Goal: Check status

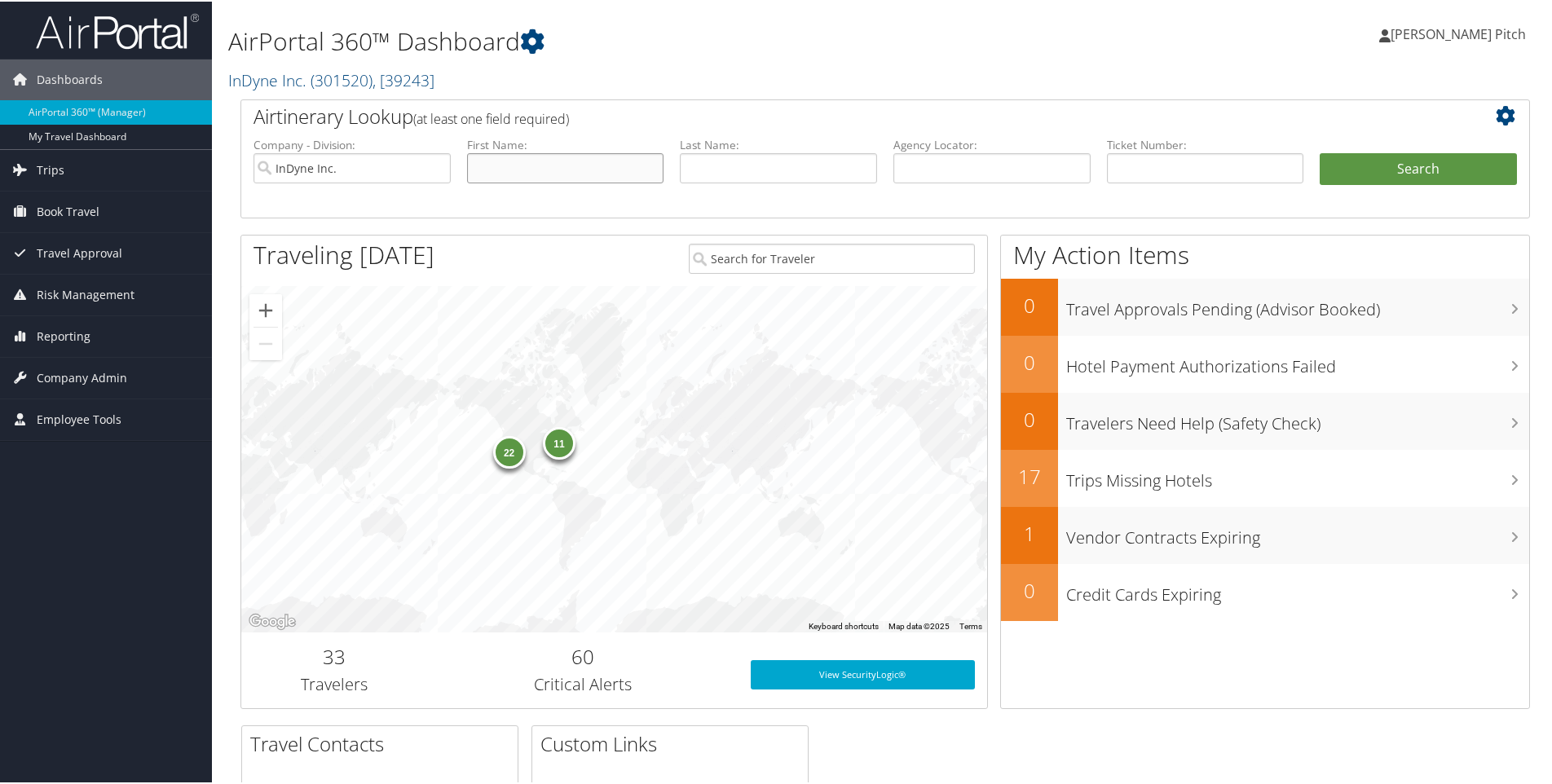
click at [578, 175] on input "text" at bounding box center [566, 166] width 197 height 30
type input "[PERSON_NAME]"
click at [1419, 163] on button "Search" at bounding box center [1419, 168] width 197 height 33
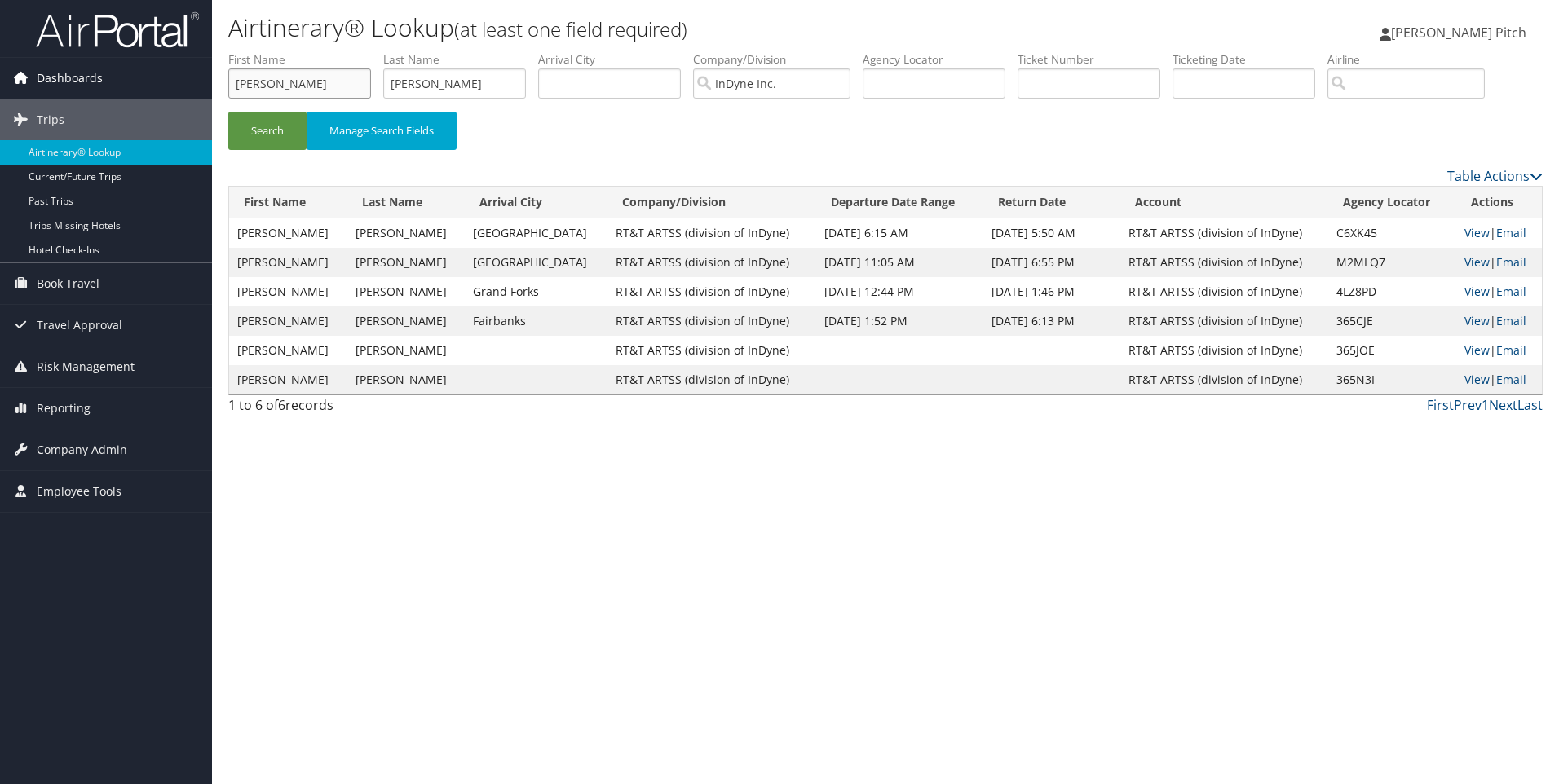
drag, startPoint x: 278, startPoint y: 86, endPoint x: 89, endPoint y: 89, distance: 189.0
click at [89, 89] on div "Dashboards AirPortal 360™ (Manager) My Travel Dashboard Trips Airtinerary® Look…" at bounding box center [780, 392] width 1559 height 784
type input "f"
type input "[PERSON_NAME]"
type input "fewster"
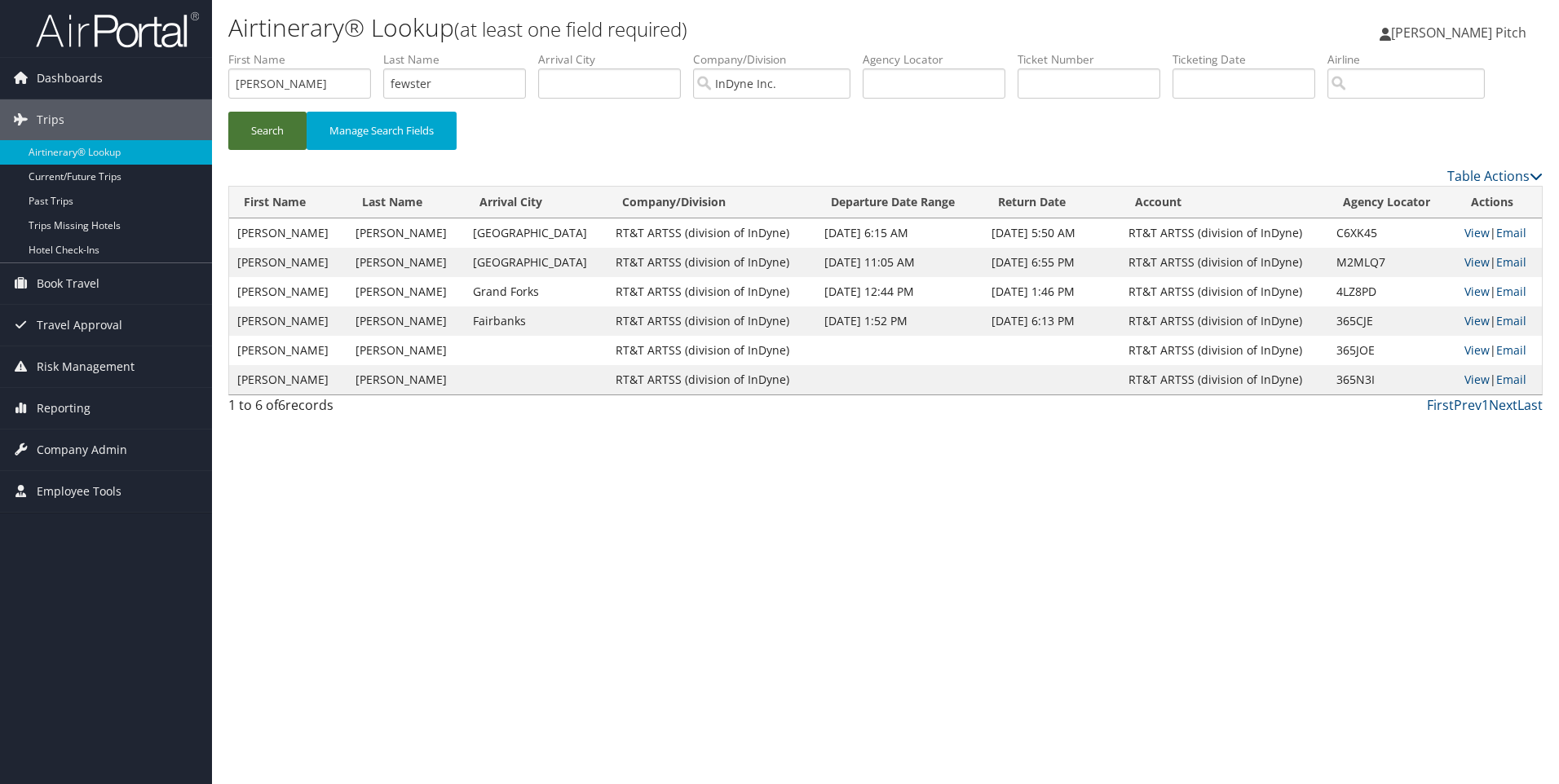
click at [259, 133] on button "Search" at bounding box center [267, 131] width 78 height 39
